Goal: Task Accomplishment & Management: Manage account settings

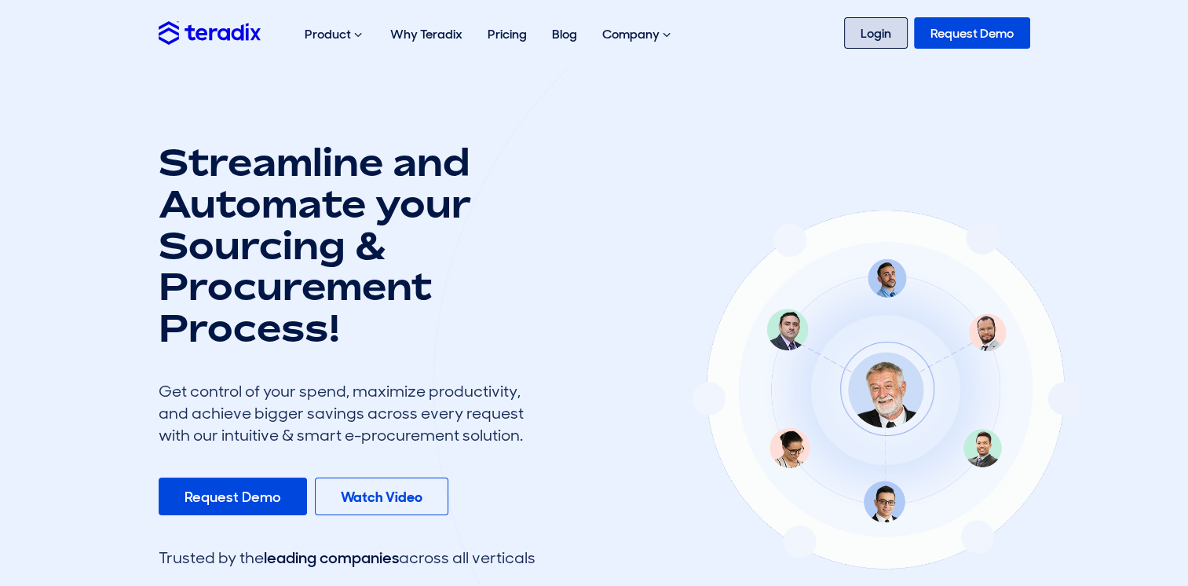
click at [862, 24] on link "Login" at bounding box center [876, 32] width 64 height 31
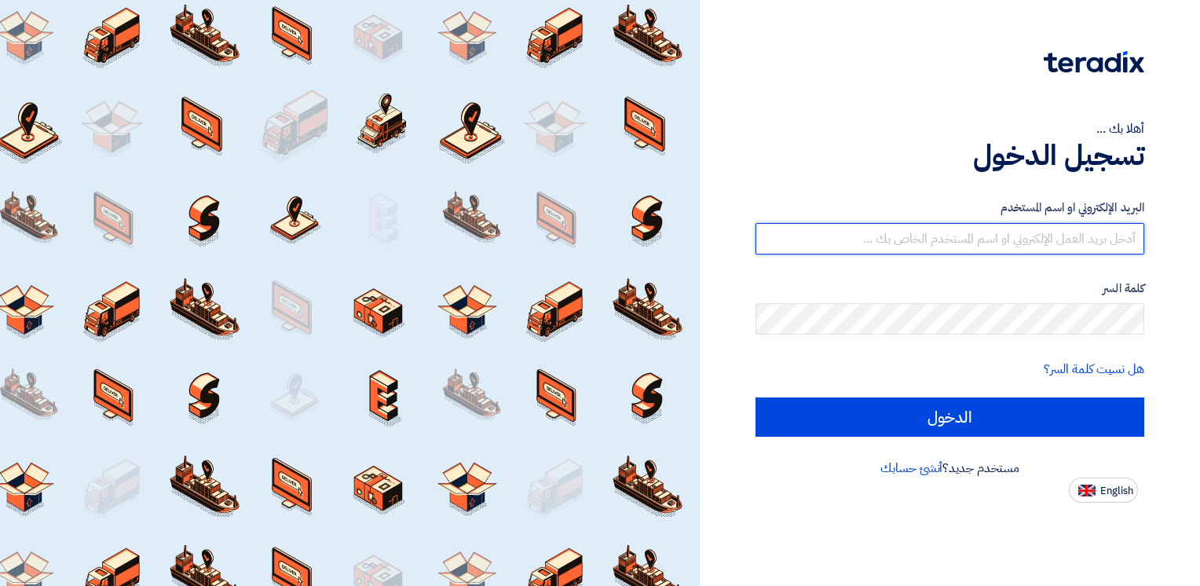
click at [983, 241] on input "text" at bounding box center [950, 238] width 389 height 31
type input "[EMAIL_ADDRESS][DOMAIN_NAME]"
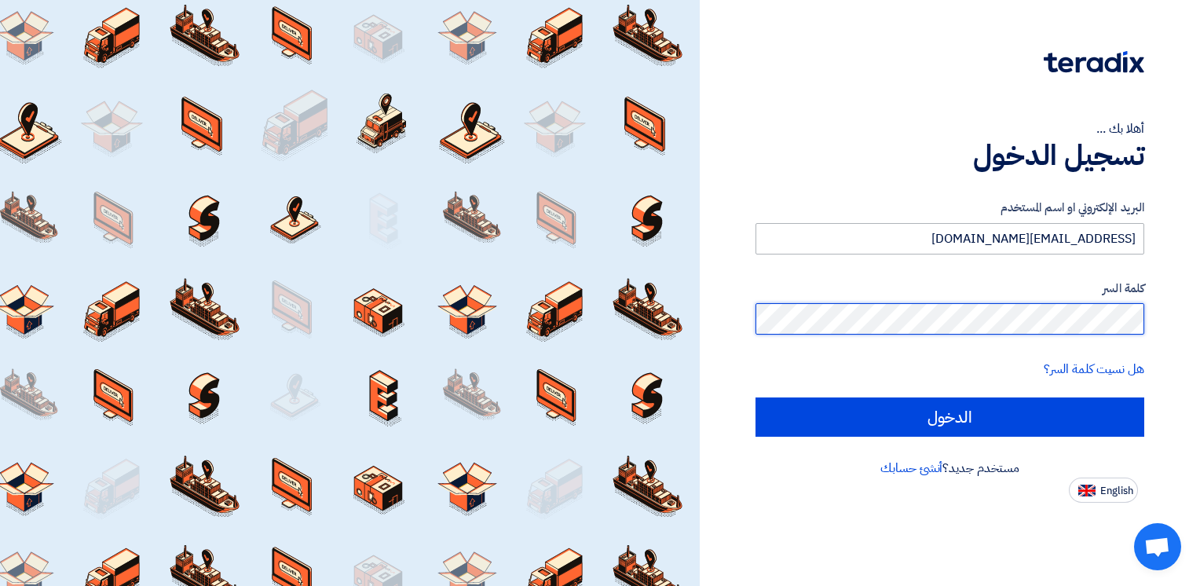
click at [756, 397] on input "الدخول" at bounding box center [950, 416] width 389 height 39
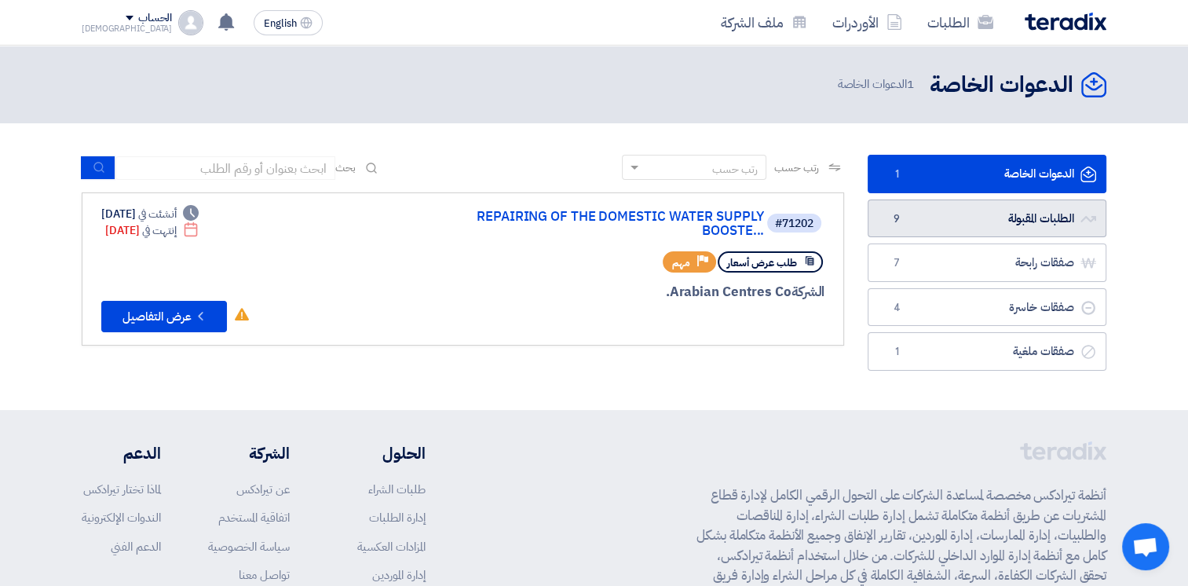
click at [1007, 210] on link "الطلبات المقبولة الطلبات المقبولة 9" at bounding box center [987, 218] width 239 height 38
